Goal: Task Accomplishment & Management: Manage account settings

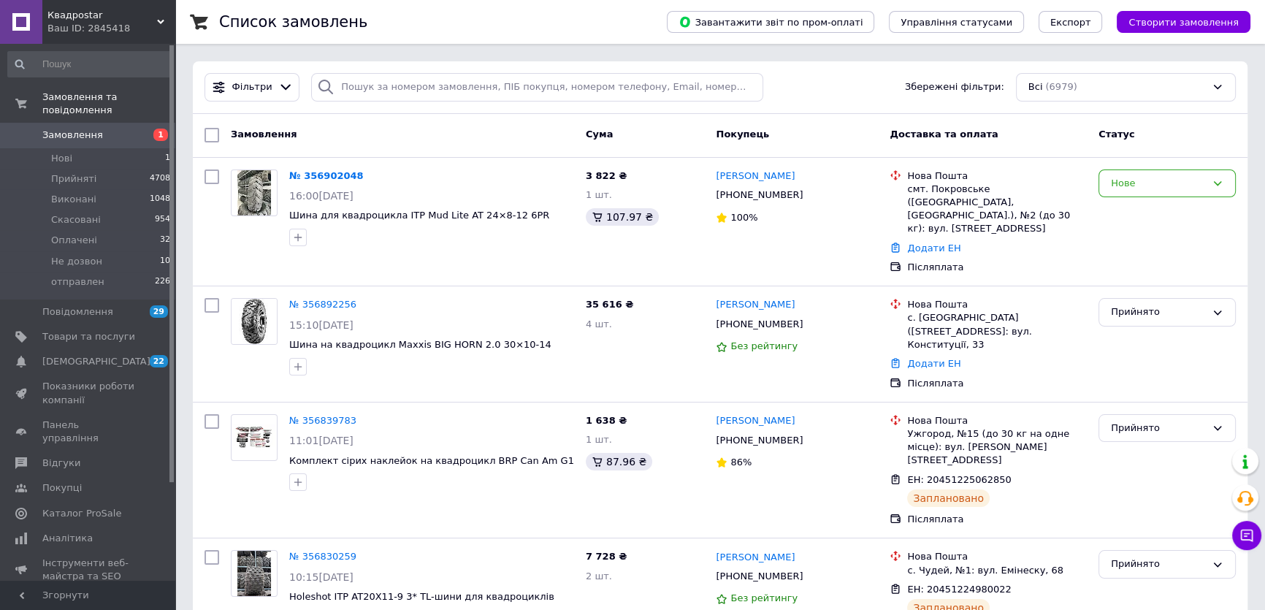
click at [101, 123] on link "Замовлення 1" at bounding box center [89, 135] width 179 height 25
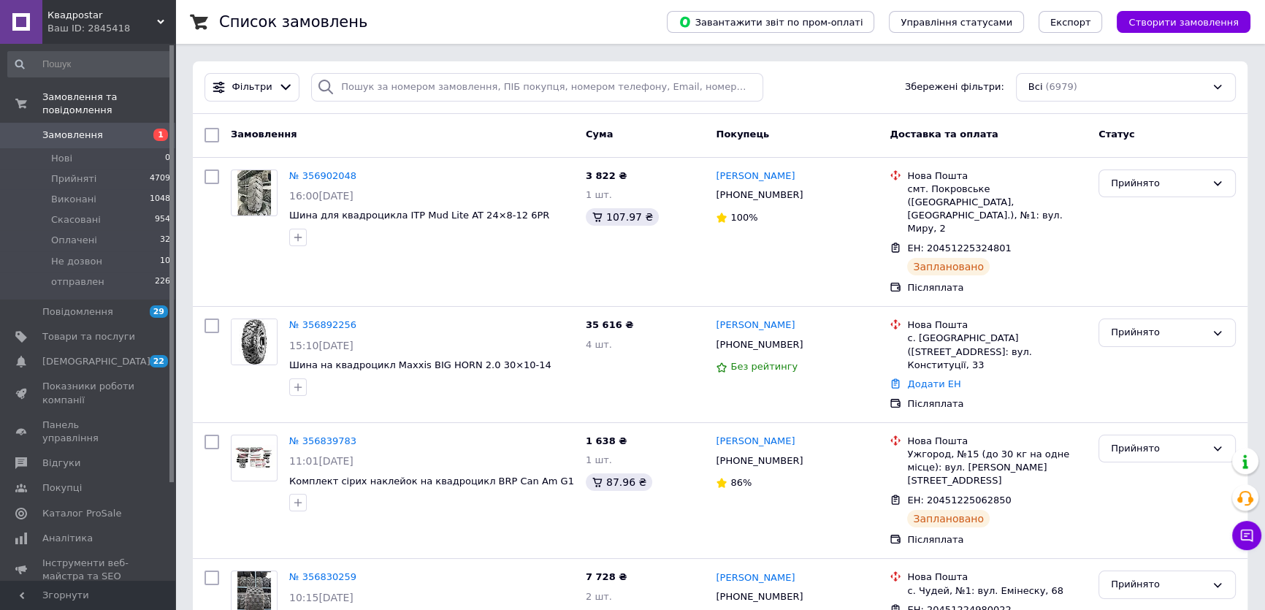
click at [81, 129] on span "Замовлення" at bounding box center [72, 135] width 61 height 13
click at [66, 100] on span "Замовлення та повідомлення" at bounding box center [108, 104] width 133 height 26
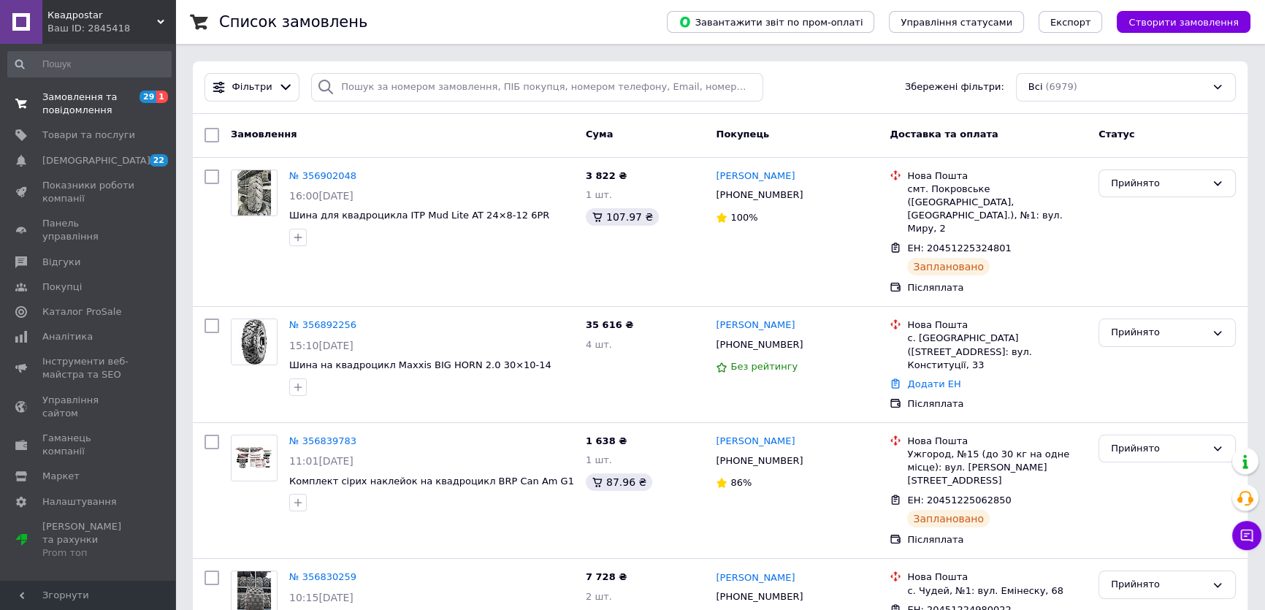
click at [68, 93] on span "Замовлення та повідомлення" at bounding box center [88, 104] width 93 height 26
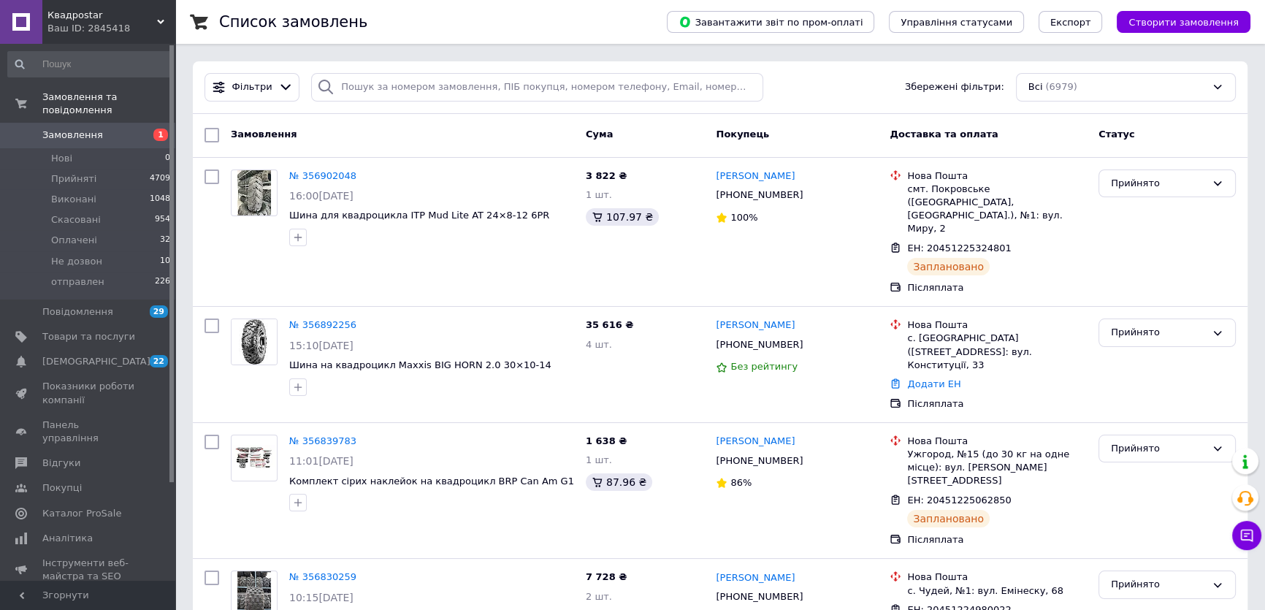
click at [64, 129] on span "Замовлення" at bounding box center [72, 135] width 61 height 13
click at [118, 123] on link "Замовлення 0" at bounding box center [89, 135] width 179 height 25
